Goal: Book appointment/travel/reservation

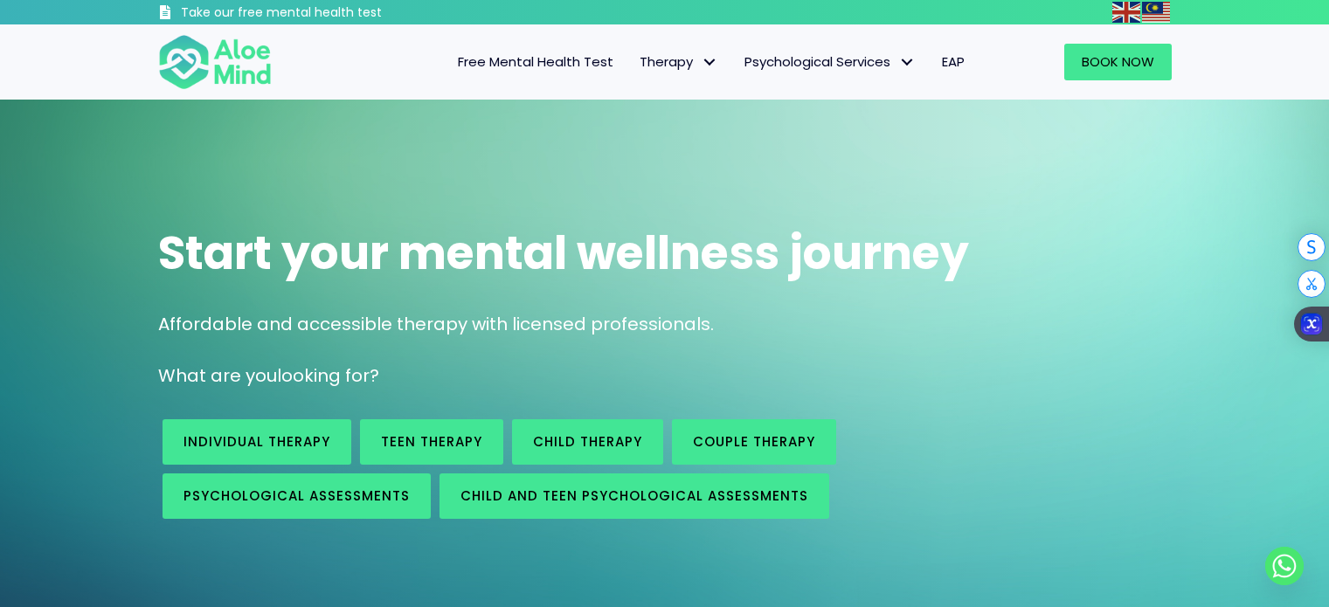
click at [370, 428] on link "Teen Therapy" at bounding box center [431, 441] width 143 height 45
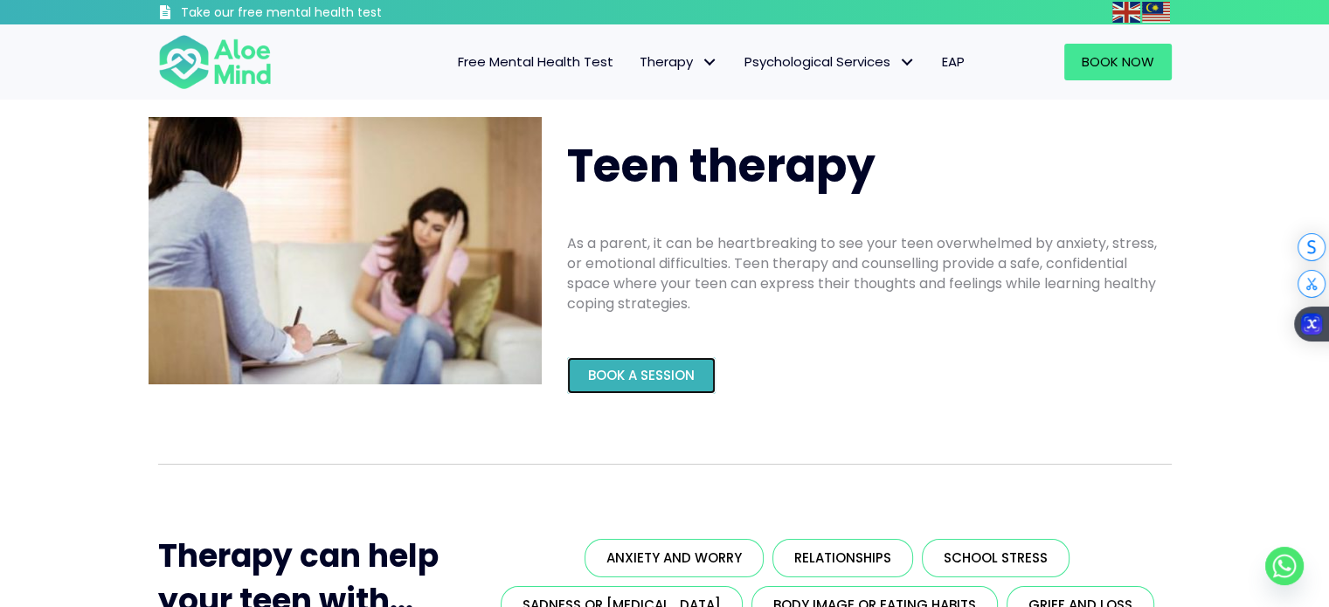
click at [607, 363] on link "Book a Session" at bounding box center [641, 375] width 149 height 37
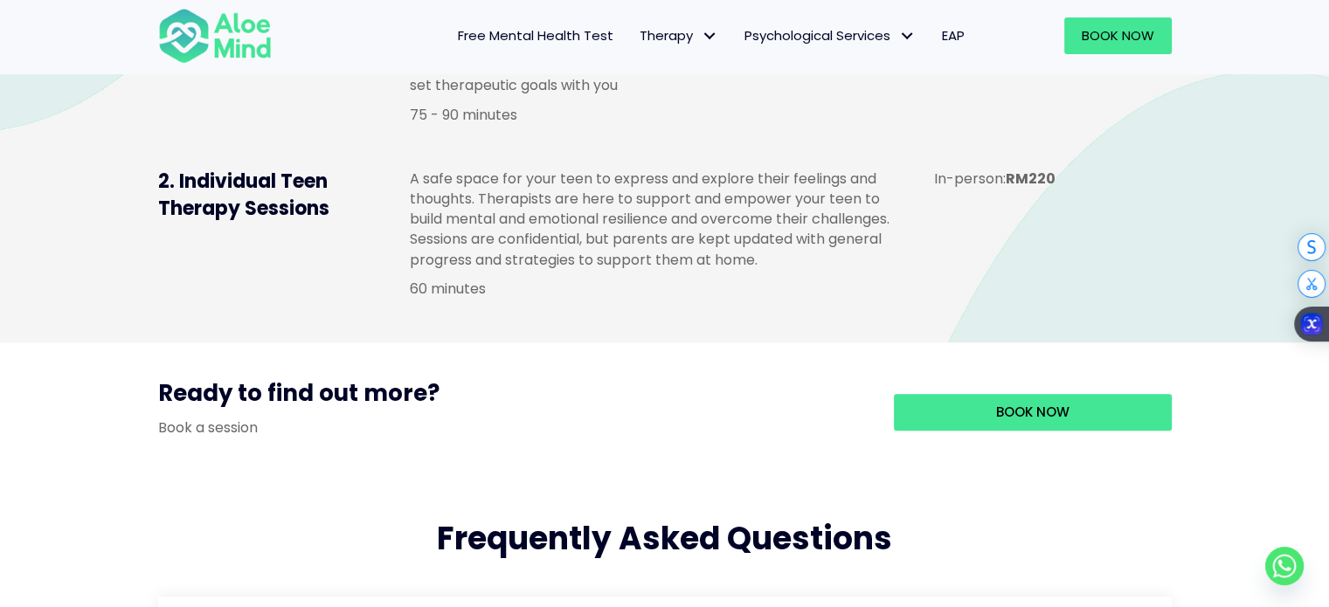
scroll to position [1485, 0]
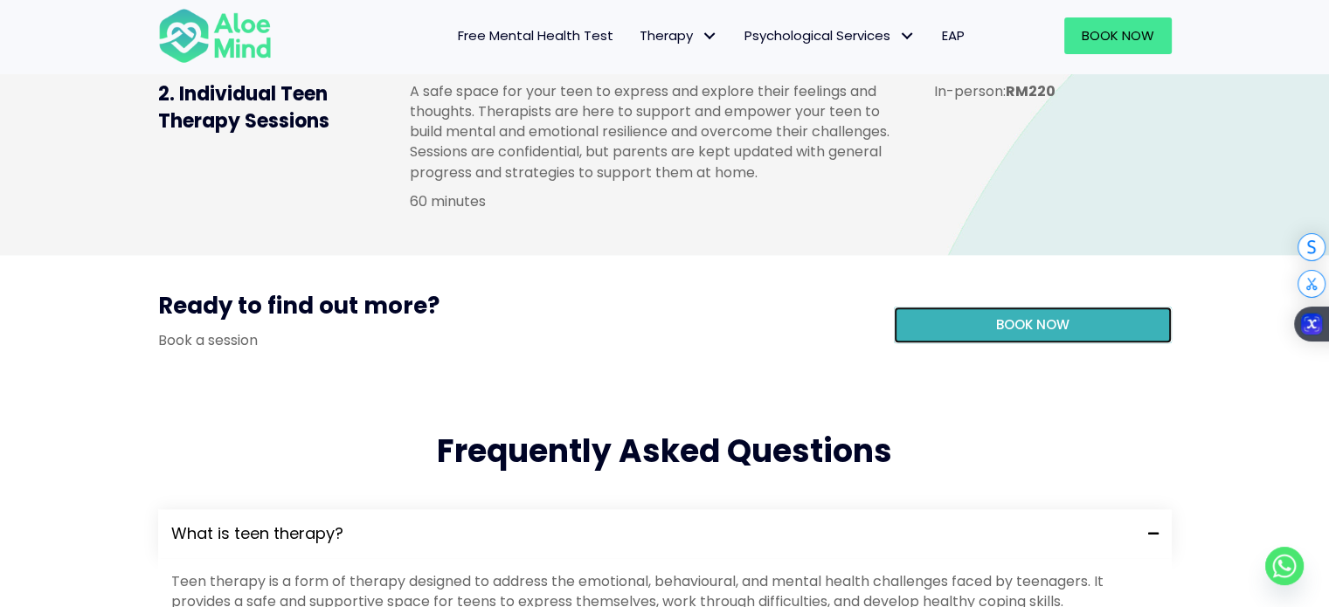
click at [937, 343] on link "Book now" at bounding box center [1033, 325] width 278 height 37
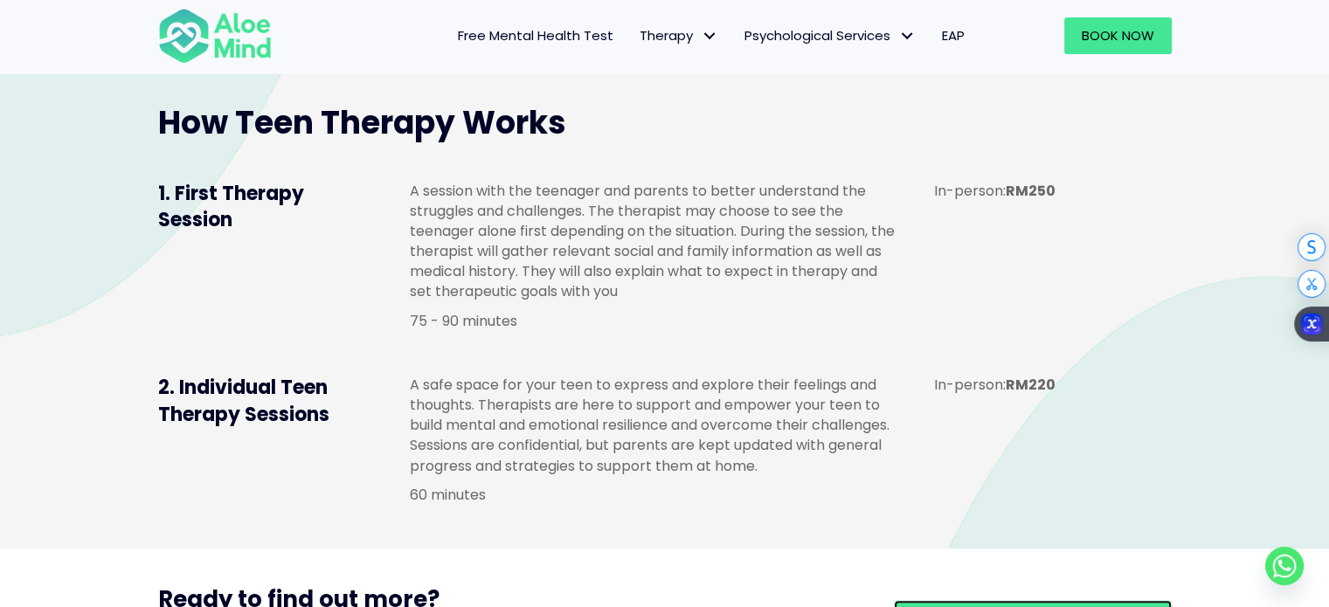
scroll to position [1223, 0]
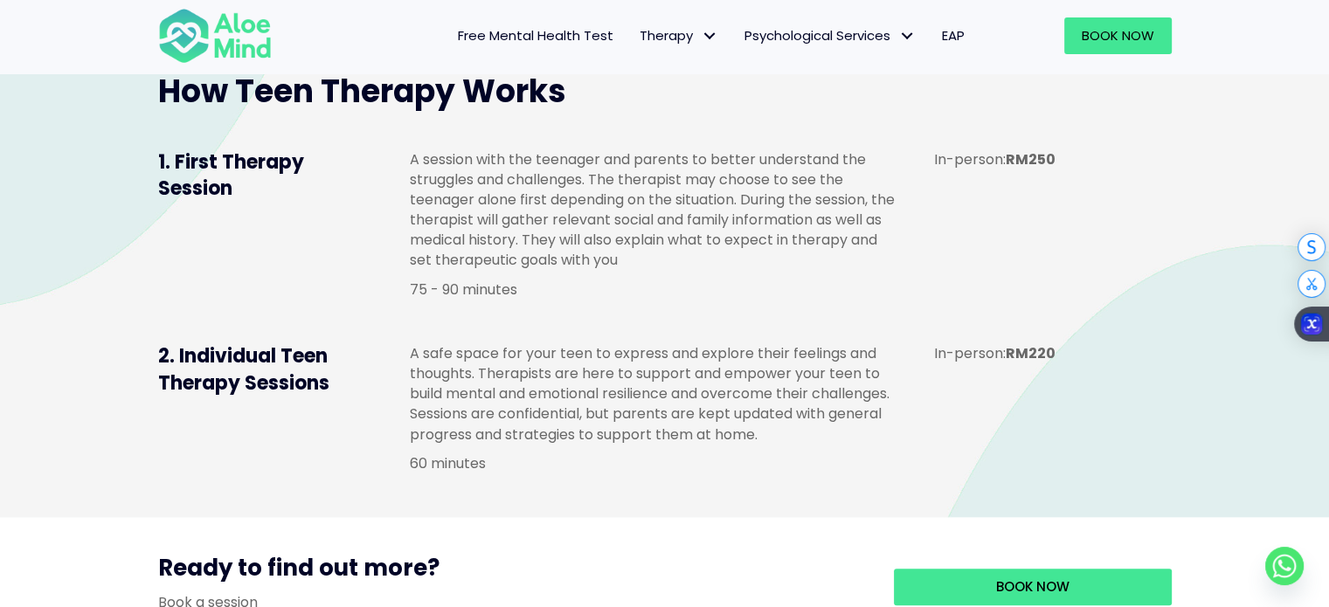
click at [986, 459] on div "2. Individual Teen Therapy Sessions A safe space for your teen to express and e…" at bounding box center [665, 413] width 1048 height 174
click at [923, 390] on div "In-person: RM220" at bounding box center [1042, 358] width 252 height 64
drag, startPoint x: 930, startPoint y: 366, endPoint x: 1017, endPoint y: 385, distance: 89.5
click at [1017, 385] on div "In-person: RM220" at bounding box center [1042, 358] width 252 height 64
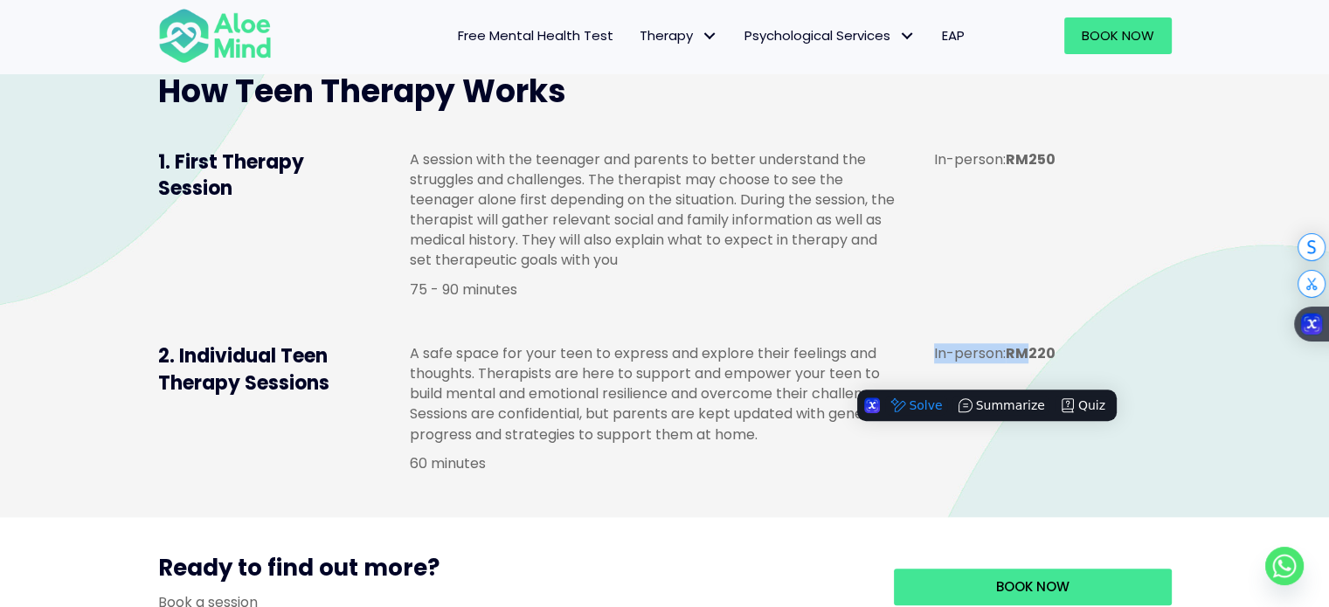
click at [992, 433] on div "2. Individual Teen Therapy Sessions A safe space for your teen to express and e…" at bounding box center [665, 413] width 1048 height 174
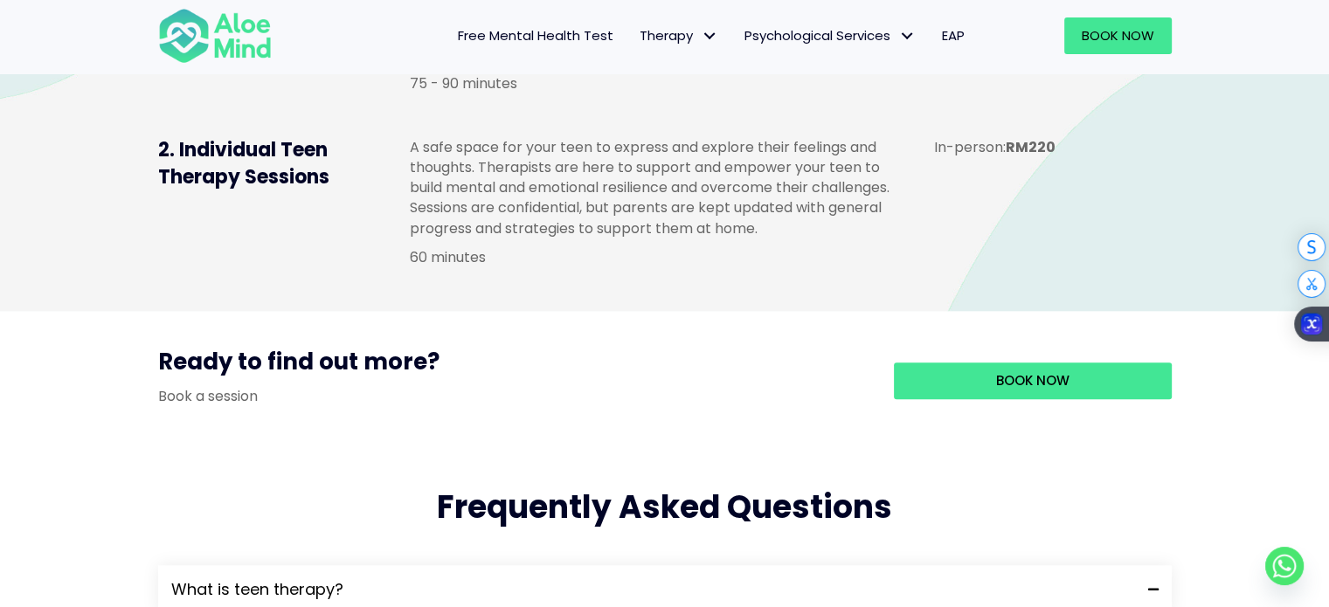
scroll to position [1573, 0]
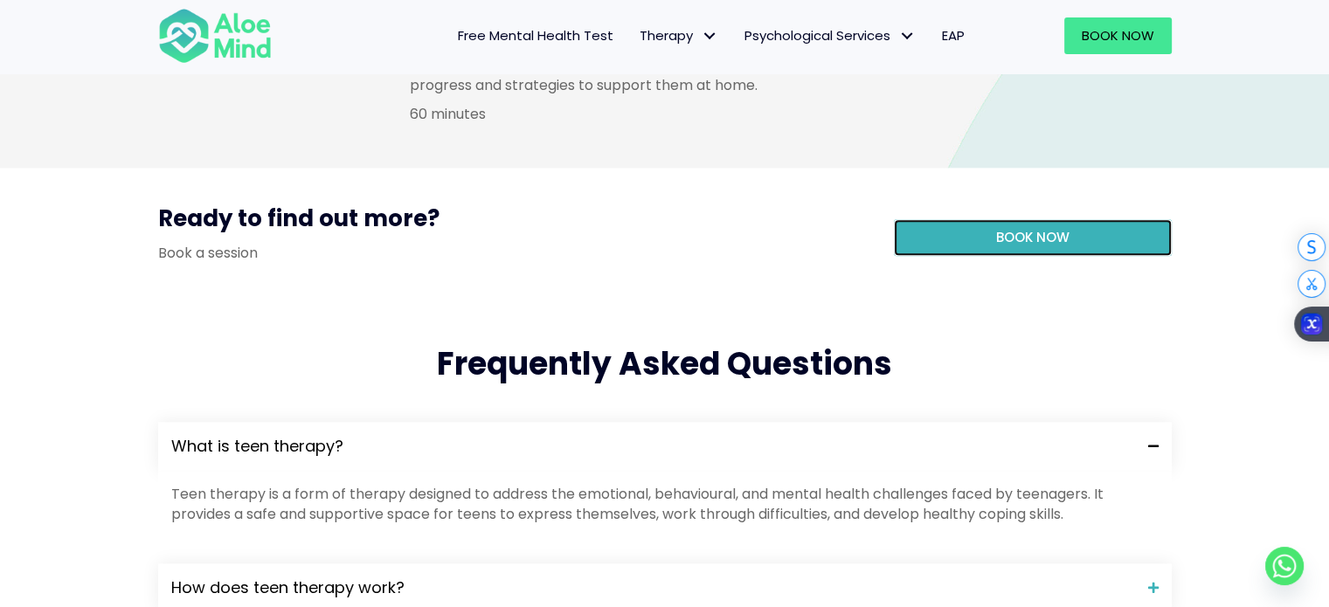
click at [1030, 256] on link "Book now" at bounding box center [1033, 237] width 278 height 37
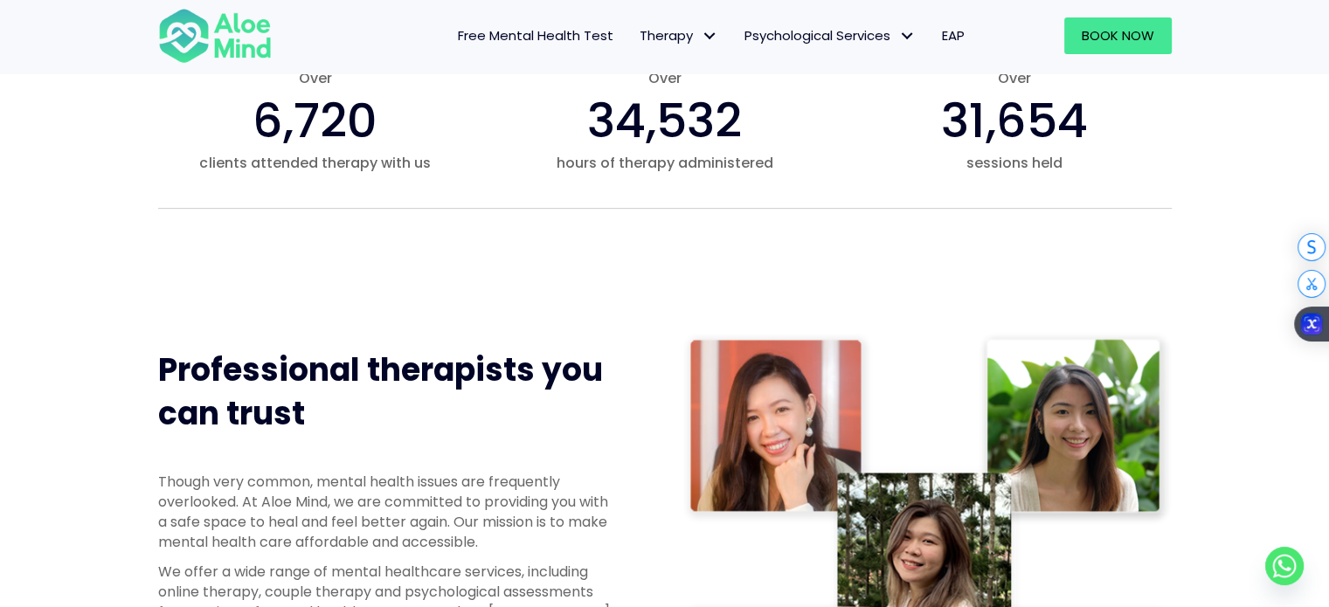
scroll to position [699, 0]
